Goal: Information Seeking & Learning: Check status

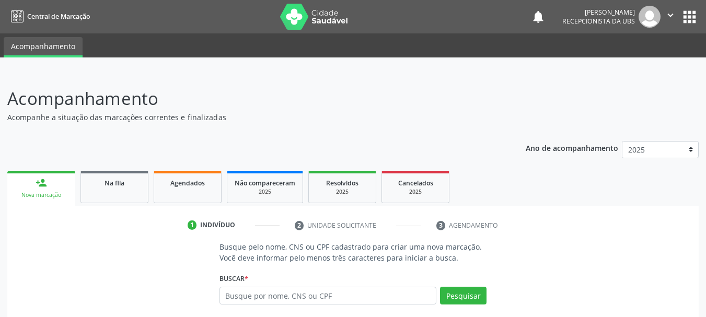
scroll to position [52, 0]
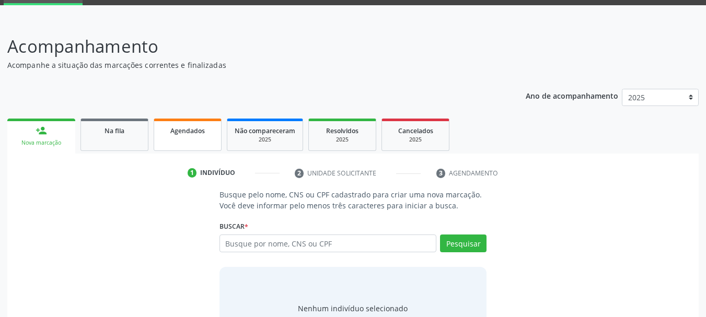
click at [185, 134] on span "Agendados" at bounding box center [187, 130] width 34 height 9
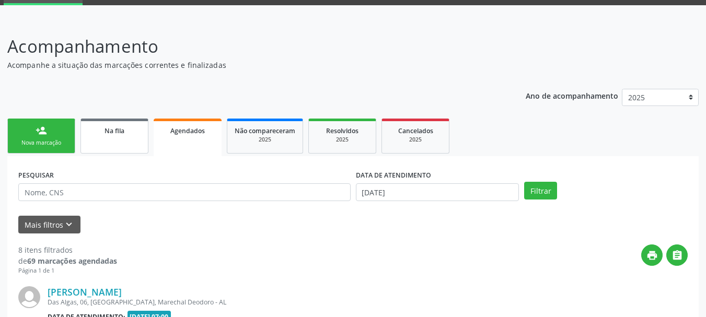
click at [137, 134] on div "Na fila" at bounding box center [114, 130] width 52 height 11
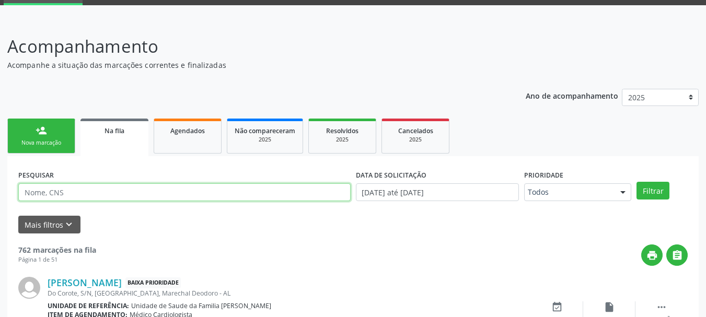
click at [172, 183] on input "text" at bounding box center [184, 192] width 332 height 18
type input "verena"
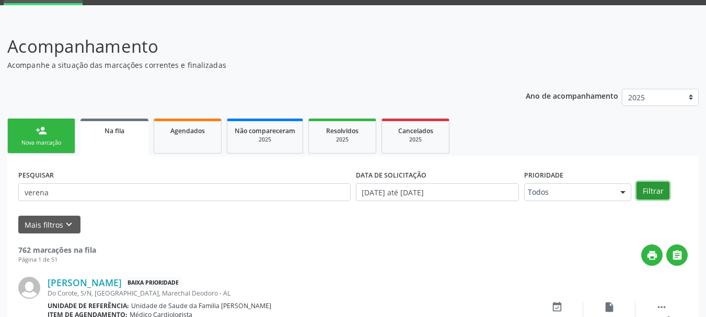
click at [650, 188] on button "Filtrar" at bounding box center [652, 191] width 33 height 18
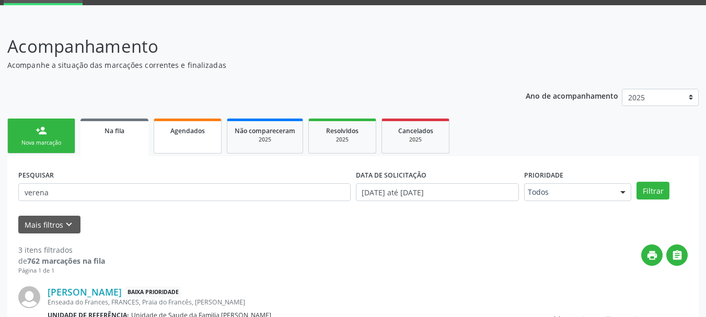
click at [203, 130] on span "Agendados" at bounding box center [187, 130] width 34 height 9
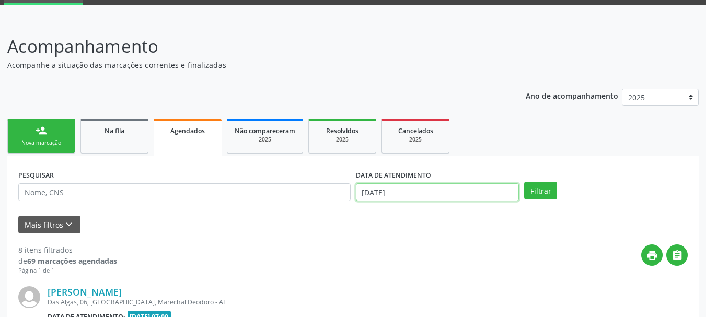
click at [434, 189] on input "[DATE]" at bounding box center [438, 192] width 164 height 18
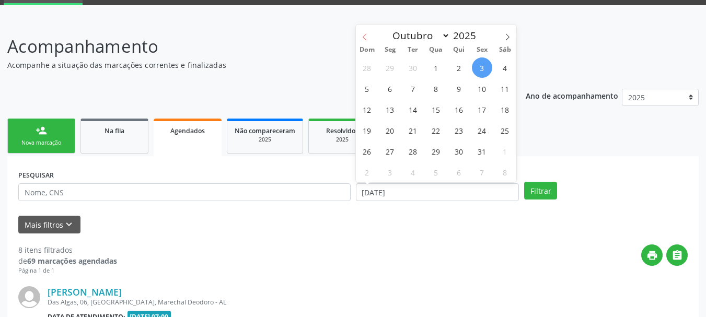
click at [368, 42] on span at bounding box center [365, 34] width 18 height 18
select select "8"
click at [394, 72] on span "1" at bounding box center [390, 67] width 20 height 20
type input "[DATE]"
click at [502, 33] on span at bounding box center [507, 34] width 18 height 18
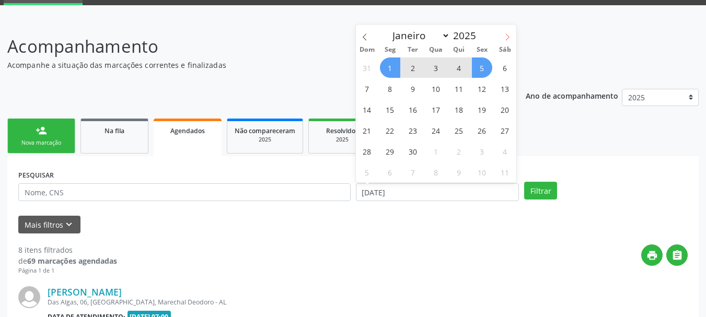
select select "9"
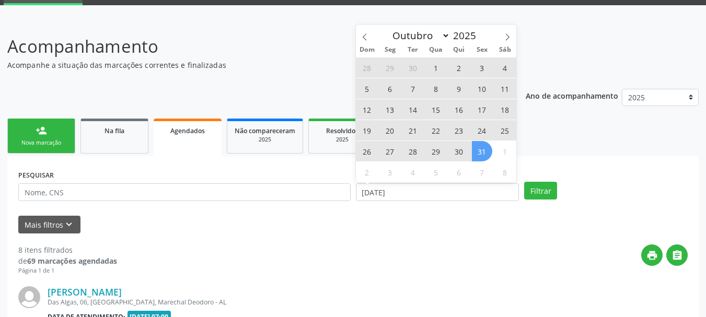
click at [483, 151] on span "31" at bounding box center [482, 151] width 20 height 20
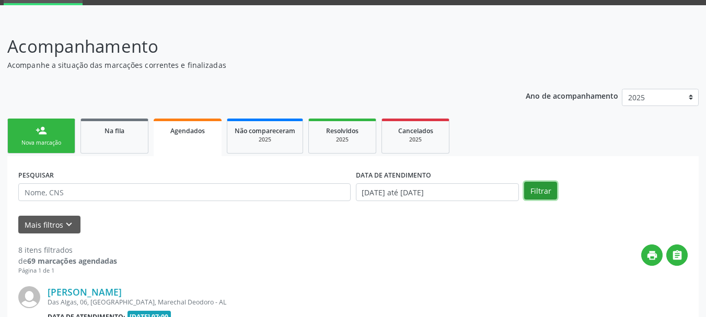
click at [537, 185] on button "Filtrar" at bounding box center [540, 191] width 33 height 18
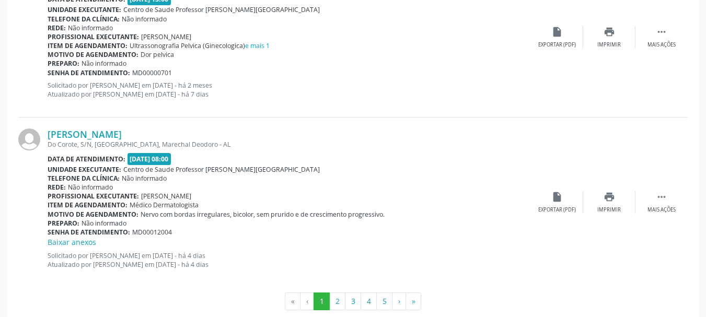
scroll to position [2476, 0]
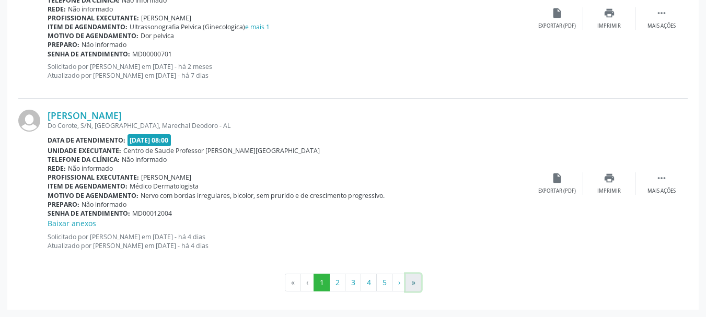
click at [408, 284] on button "»" at bounding box center [413, 283] width 16 height 18
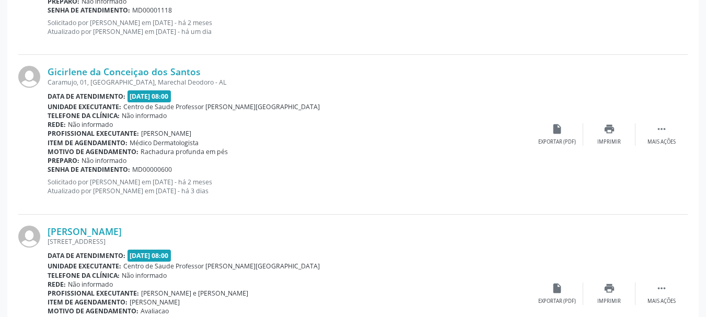
scroll to position [1485, 0]
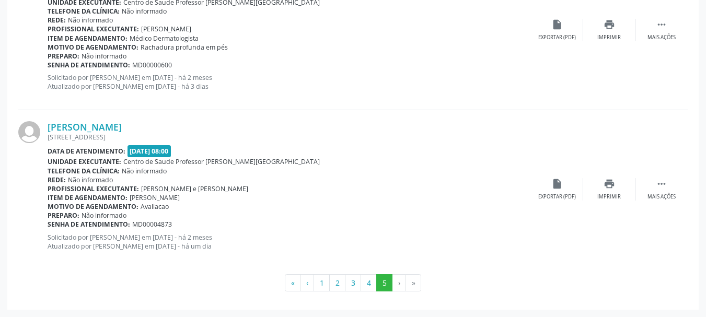
click at [412, 283] on li "»" at bounding box center [413, 283] width 15 height 18
click at [401, 285] on li "›" at bounding box center [399, 283] width 14 height 18
drag, startPoint x: 370, startPoint y: 293, endPoint x: 369, endPoint y: 284, distance: 9.4
click at [369, 284] on button "4" at bounding box center [369, 283] width 16 height 18
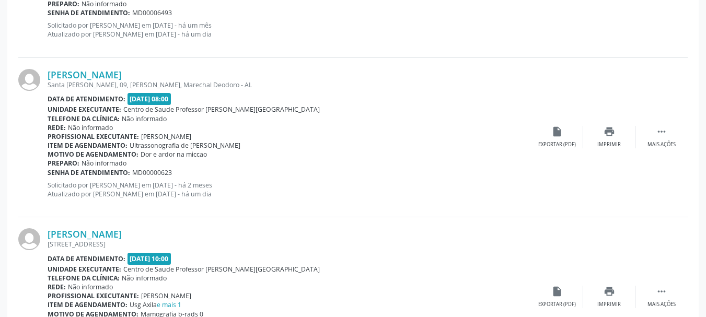
scroll to position [2443, 0]
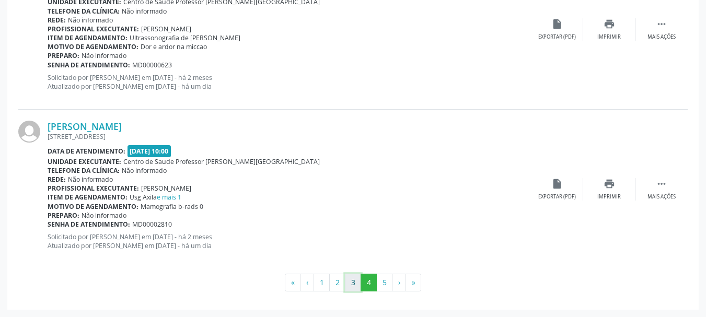
click at [358, 282] on button "3" at bounding box center [353, 283] width 16 height 18
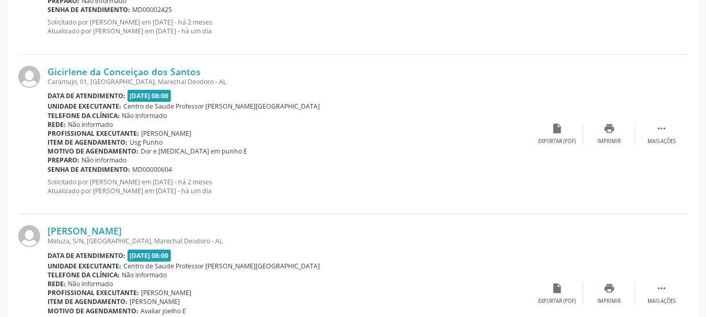
scroll to position [2454, 0]
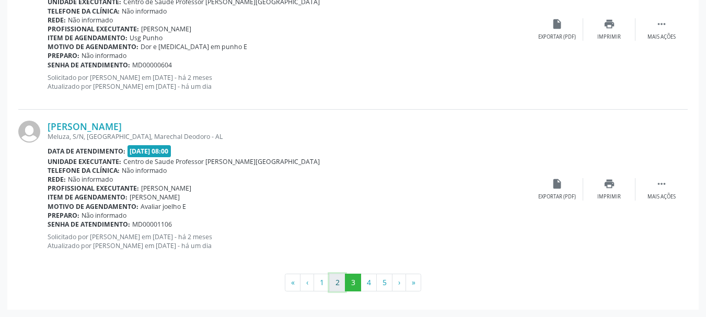
click at [339, 282] on button "2" at bounding box center [337, 283] width 16 height 18
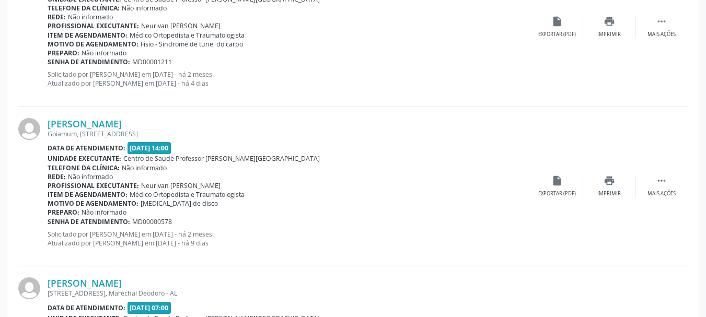
scroll to position [2465, 0]
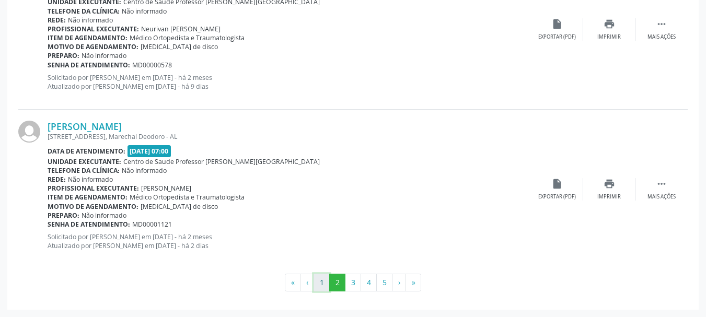
click at [321, 278] on button "1" at bounding box center [321, 283] width 16 height 18
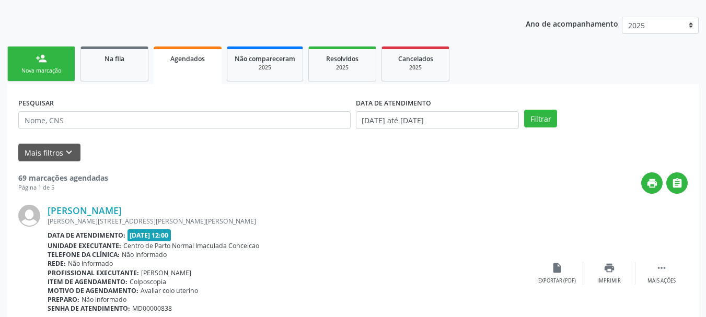
scroll to position [0, 0]
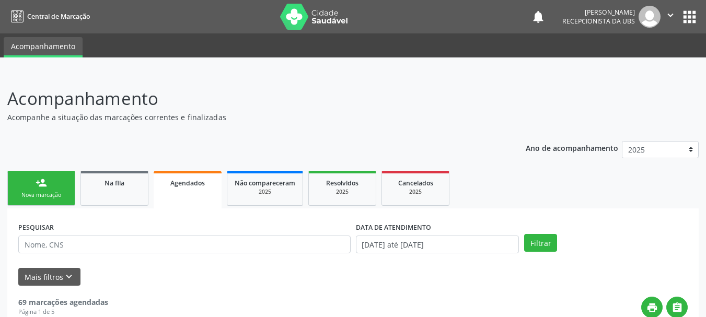
click at [617, 25] on span "Recepcionista da UBS" at bounding box center [598, 21] width 73 height 9
click at [644, 16] on img at bounding box center [649, 17] width 22 height 22
click at [670, 16] on icon "" at bounding box center [670, 14] width 11 height 11
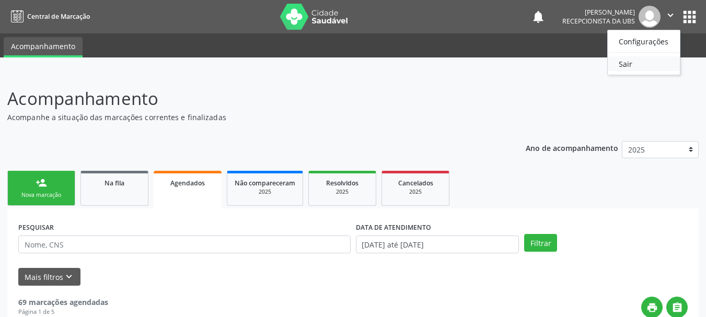
drag, startPoint x: 634, startPoint y: 61, endPoint x: 612, endPoint y: 51, distance: 24.8
click at [634, 61] on link "Sair" at bounding box center [644, 63] width 72 height 15
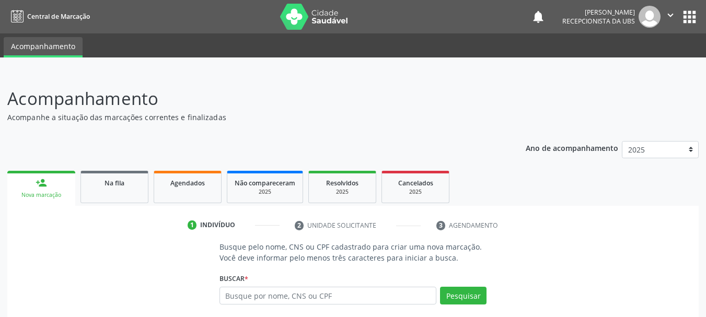
scroll to position [52, 0]
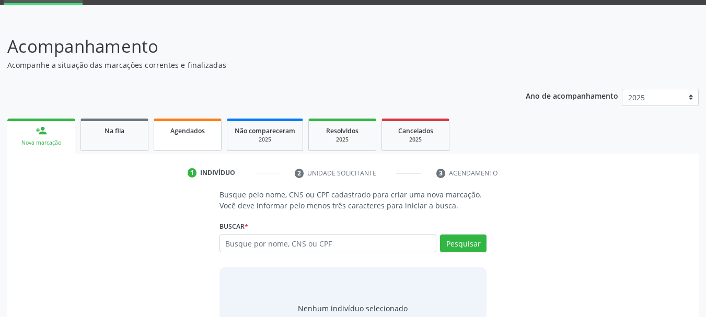
click at [202, 134] on span "Agendados" at bounding box center [187, 130] width 34 height 9
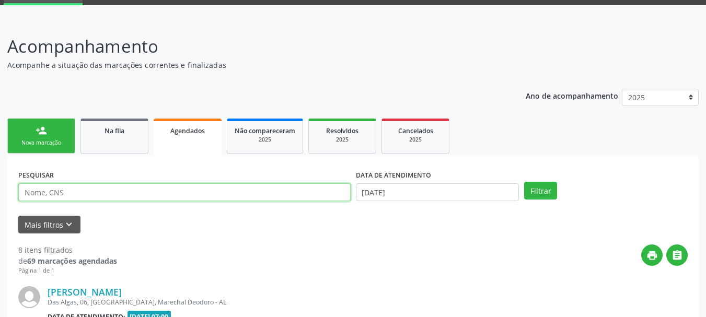
click at [111, 191] on input "text" at bounding box center [184, 192] width 332 height 18
type input "v"
type input "praxedes"
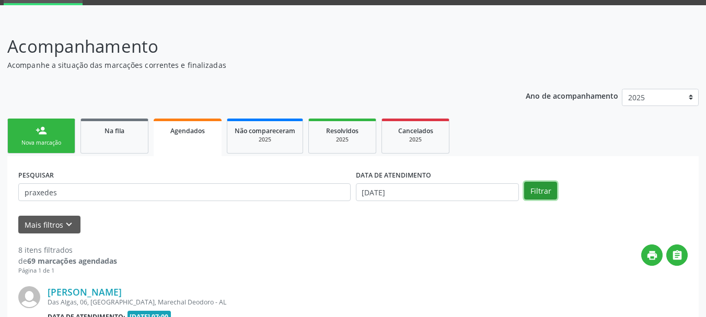
click at [542, 190] on button "Filtrar" at bounding box center [540, 191] width 33 height 18
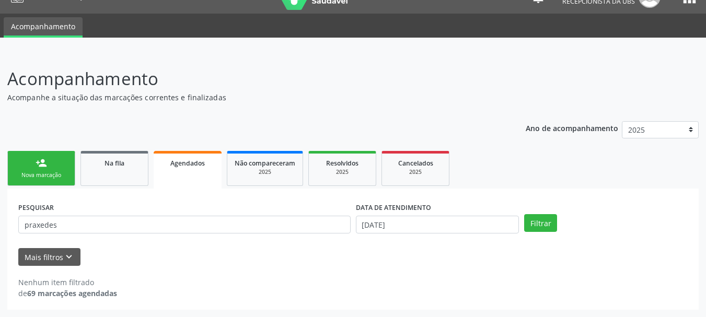
scroll to position [20, 0]
click at [261, 177] on link "Não compareceram 2025" at bounding box center [265, 168] width 76 height 35
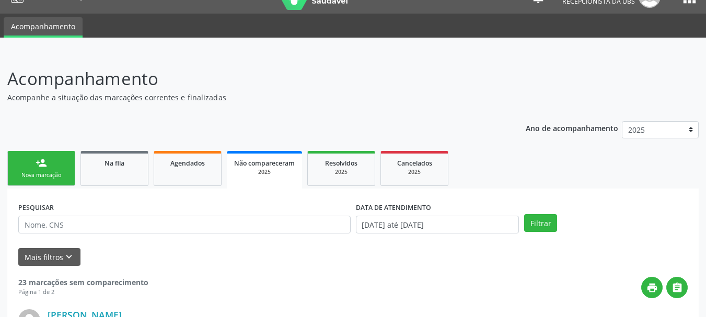
scroll to position [0, 0]
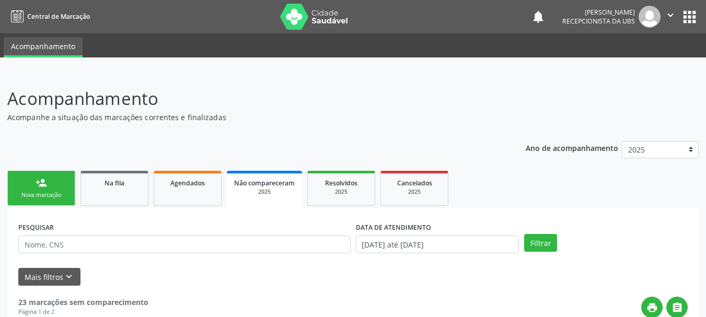
click at [178, 235] on div "PESQUISAR" at bounding box center [185, 239] width 338 height 41
drag, startPoint x: 178, startPoint y: 242, endPoint x: 187, endPoint y: 247, distance: 9.8
click at [178, 242] on input "text" at bounding box center [184, 245] width 332 height 18
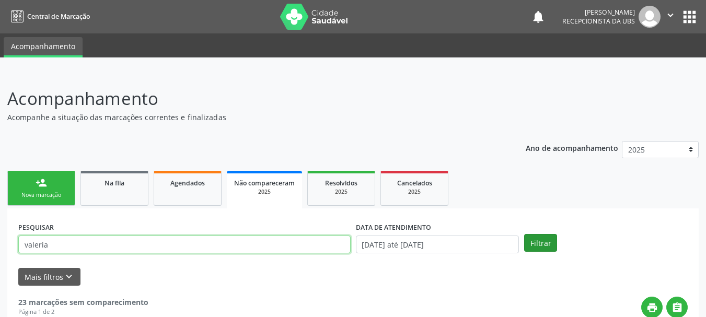
type input "valeria"
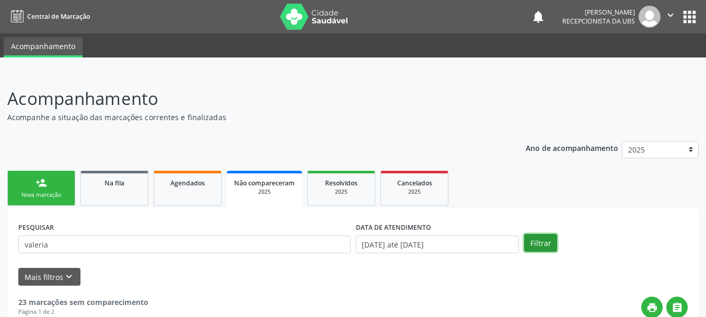
click at [535, 241] on button "Filtrar" at bounding box center [540, 243] width 33 height 18
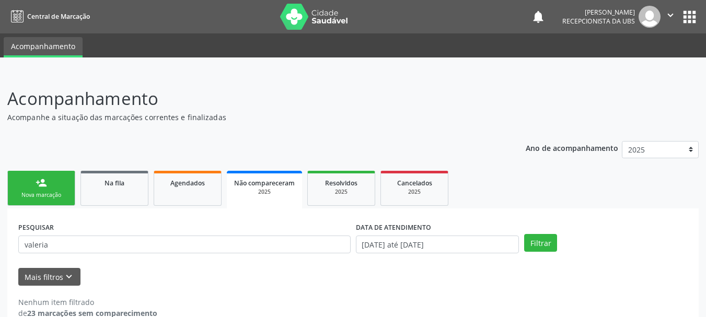
scroll to position [20, 0]
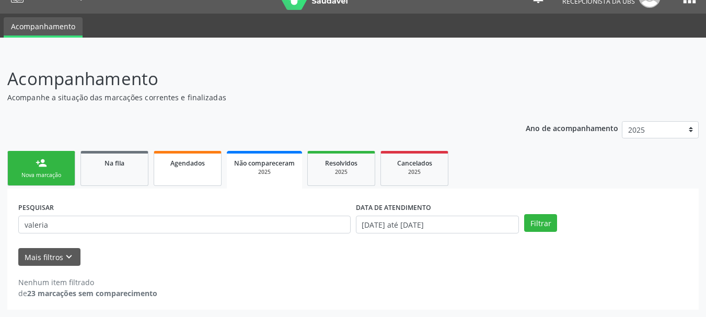
click at [175, 171] on link "Agendados" at bounding box center [188, 168] width 68 height 35
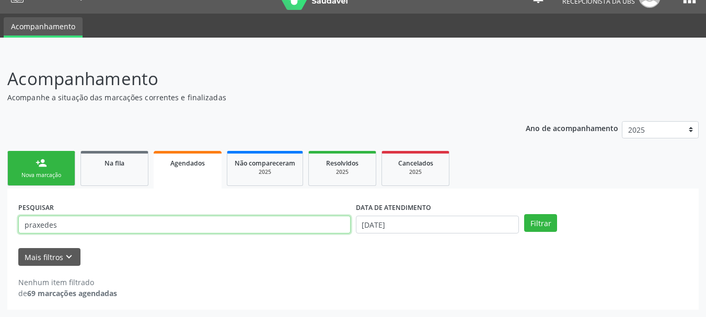
drag, startPoint x: 104, startPoint y: 222, endPoint x: 38, endPoint y: 223, distance: 65.9
click at [38, 223] on input "praxedes" at bounding box center [184, 225] width 332 height 18
type input "p"
type input "valeria"
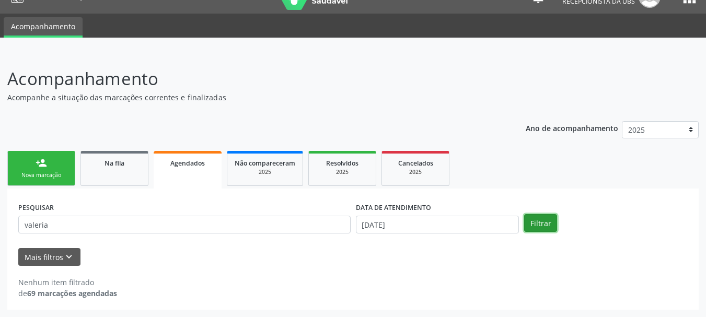
click at [535, 224] on button "Filtrar" at bounding box center [540, 223] width 33 height 18
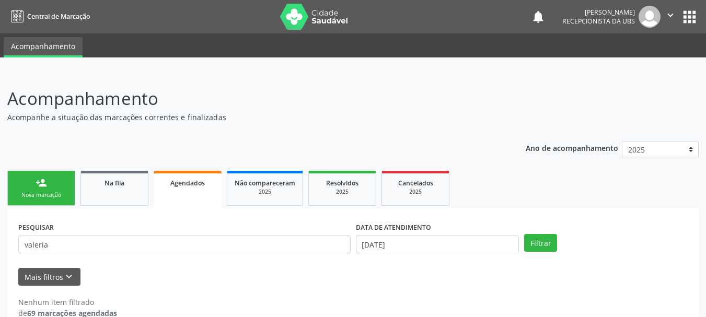
click at [670, 11] on icon "" at bounding box center [670, 14] width 11 height 11
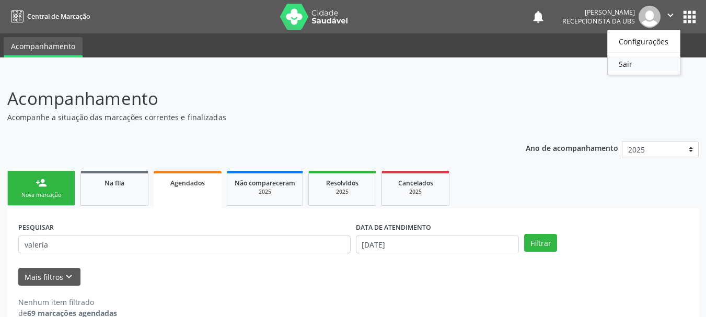
click at [621, 66] on link "Sair" at bounding box center [644, 63] width 72 height 15
